Goal: Download file/media

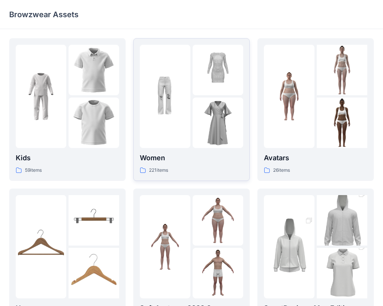
click at [202, 150] on div "Women 221 items" at bounding box center [191, 110] width 103 height 130
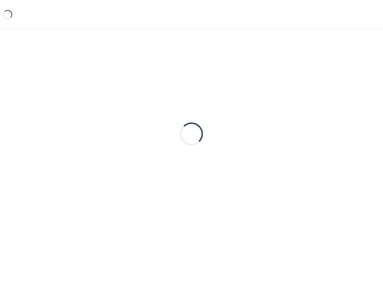
click at [202, 150] on div "Loading..." at bounding box center [191, 133] width 364 height 191
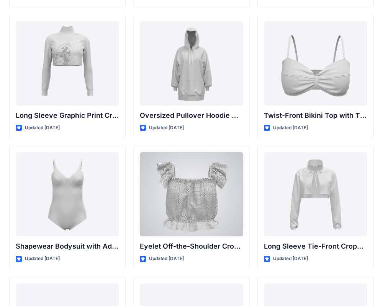
scroll to position [2384, 0]
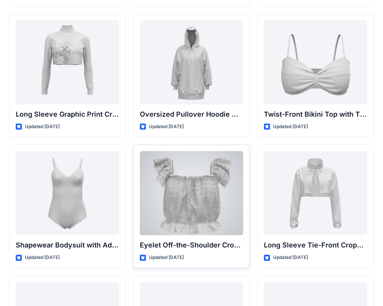
click at [189, 209] on div at bounding box center [191, 193] width 103 height 84
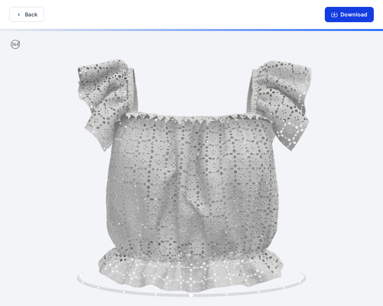
click at [340, 12] on button "Download" at bounding box center [348, 14] width 49 height 15
click at [333, 15] on icon "button" at bounding box center [334, 14] width 6 height 6
